Goal: Information Seeking & Learning: Learn about a topic

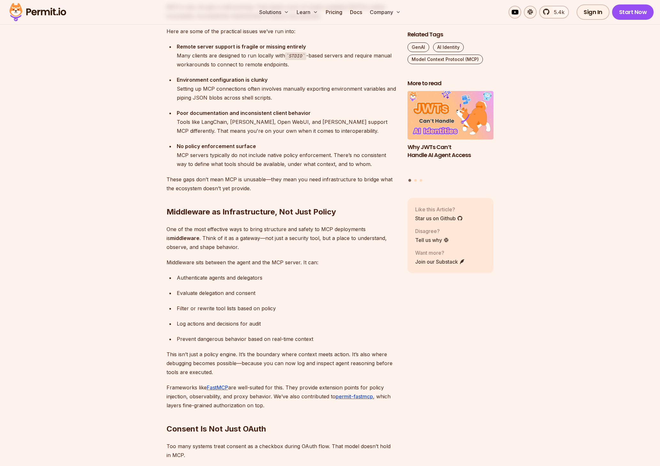
scroll to position [1271, 0]
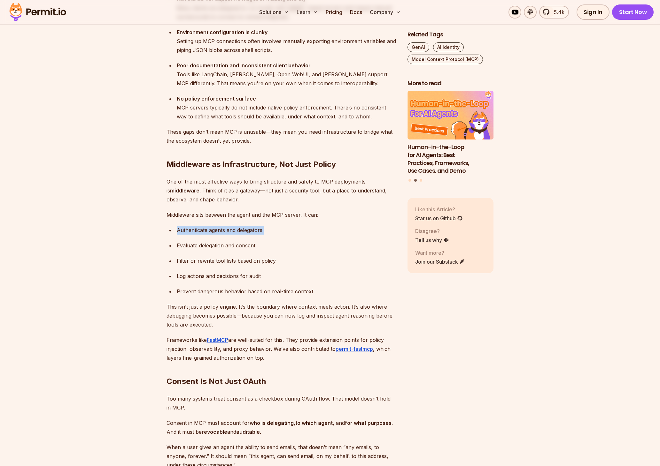
drag, startPoint x: 165, startPoint y: 221, endPoint x: 254, endPoint y: 236, distance: 91.1
click at [254, 236] on section "Table of Contents Let me start with this: adopting MCP in production [DATE] is …" at bounding box center [330, 65] width 660 height 1918
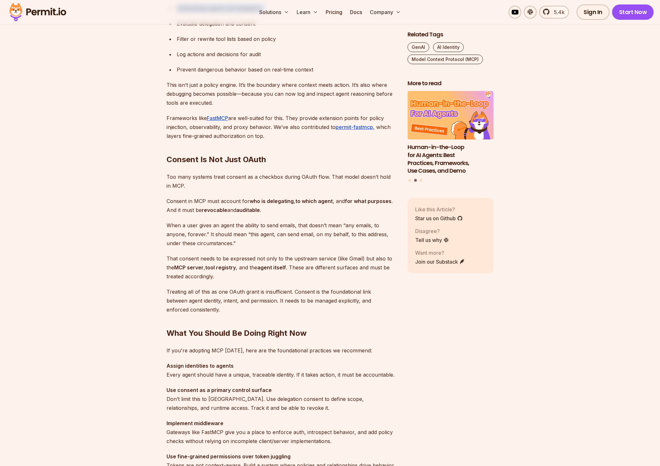
scroll to position [1519, 0]
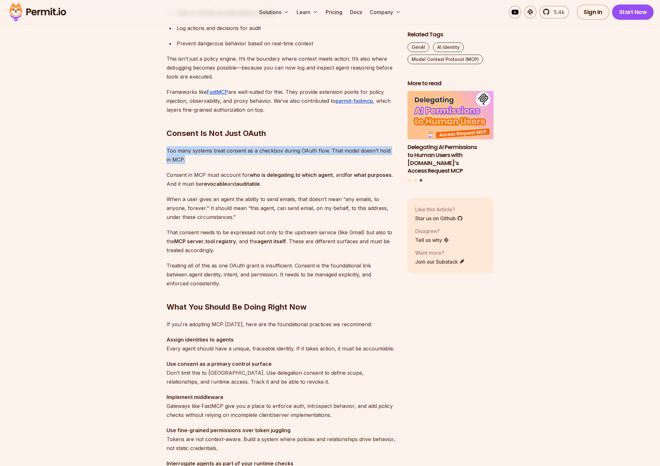
drag, startPoint x: 164, startPoint y: 153, endPoint x: 281, endPoint y: 163, distance: 117.4
click at [281, 163] on p "Too many systems treat consent as a checkbox during OAuth flow. That model does…" at bounding box center [281, 155] width 231 height 18
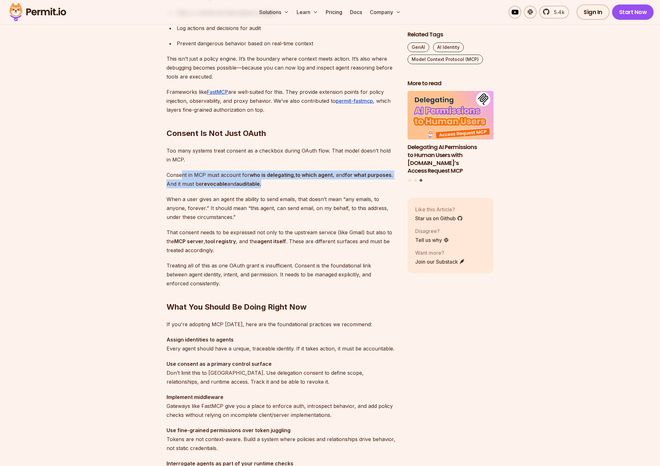
drag, startPoint x: 182, startPoint y: 176, endPoint x: 267, endPoint y: 188, distance: 85.5
click at [267, 187] on p "Consent in MCP must account for who is delegating , to which agent , and for wh…" at bounding box center [281, 180] width 231 height 18
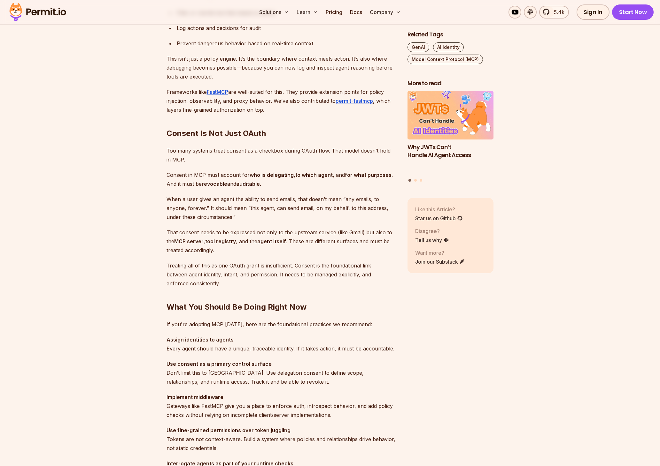
click at [197, 196] on p "When a user gives an agent the ability to send emails, that doesn’t mean “any e…" at bounding box center [281, 208] width 231 height 27
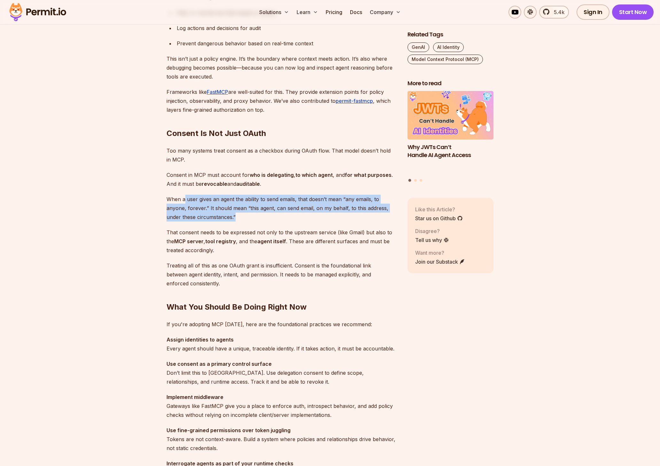
drag, startPoint x: 225, startPoint y: 208, endPoint x: 304, endPoint y: 214, distance: 78.9
click at [304, 214] on p "When a user gives an agent the ability to send emails, that doesn’t mean “any e…" at bounding box center [281, 208] width 231 height 27
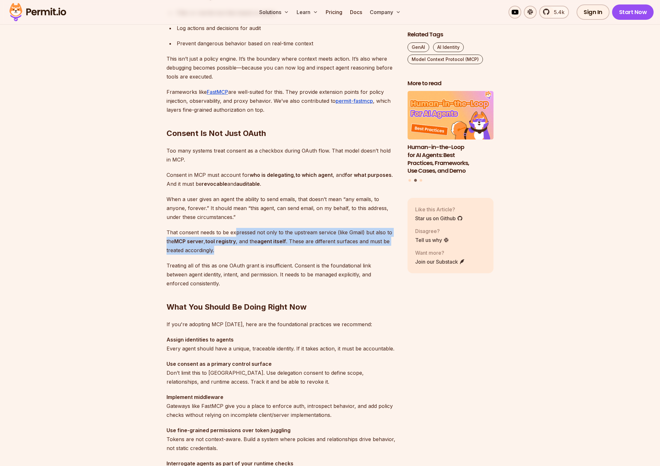
drag, startPoint x: 250, startPoint y: 235, endPoint x: 311, endPoint y: 248, distance: 61.8
click at [311, 248] on p "That consent needs to be expressed not only to the upstream service (like Gmail…" at bounding box center [281, 241] width 231 height 27
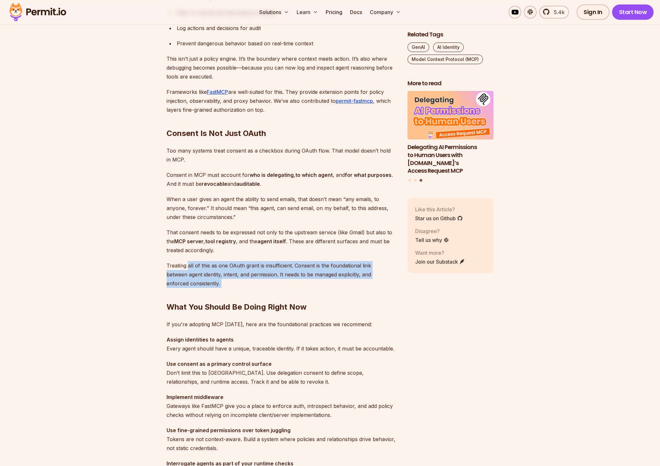
drag, startPoint x: 188, startPoint y: 264, endPoint x: 305, endPoint y: 282, distance: 118.7
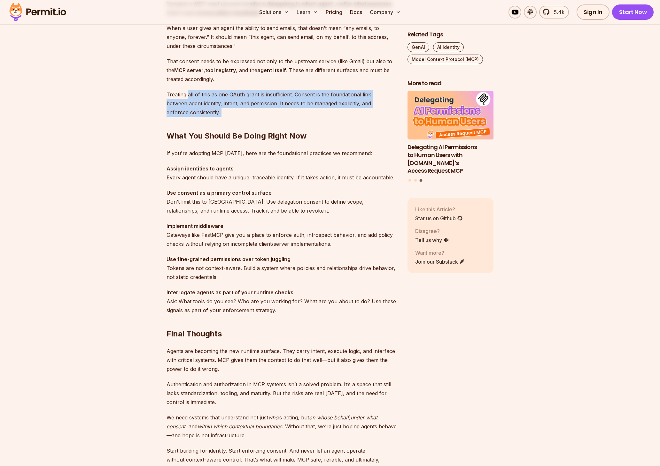
scroll to position [1691, 0]
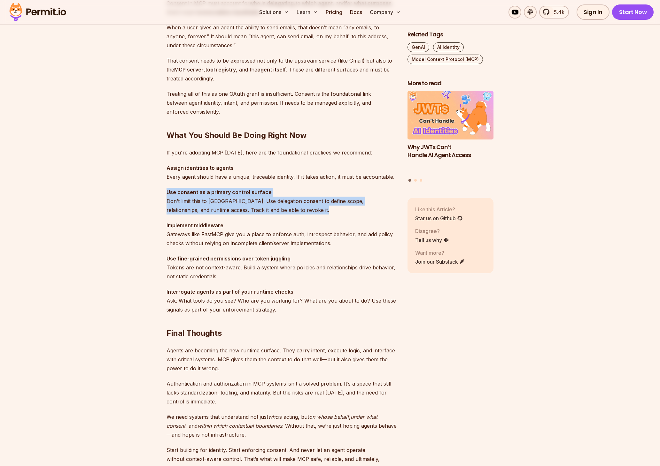
drag, startPoint x: 163, startPoint y: 191, endPoint x: 300, endPoint y: 218, distance: 139.9
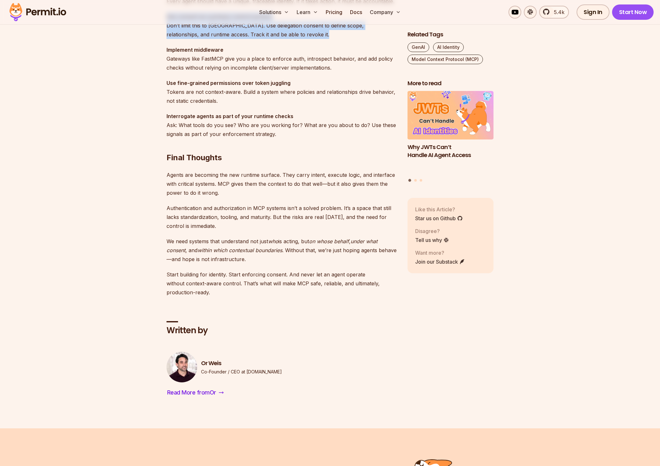
scroll to position [1868, 0]
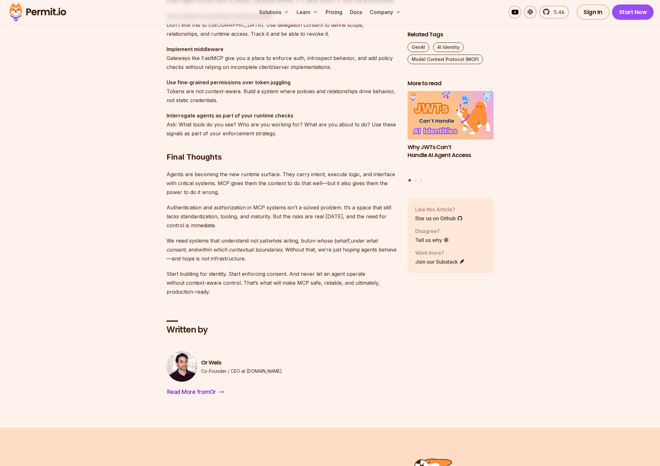
click at [300, 218] on p "Authentication and authorization in MCP systems isn’t a solved problem. It’s a …" at bounding box center [281, 216] width 231 height 27
